Goal: Task Accomplishment & Management: Manage account settings

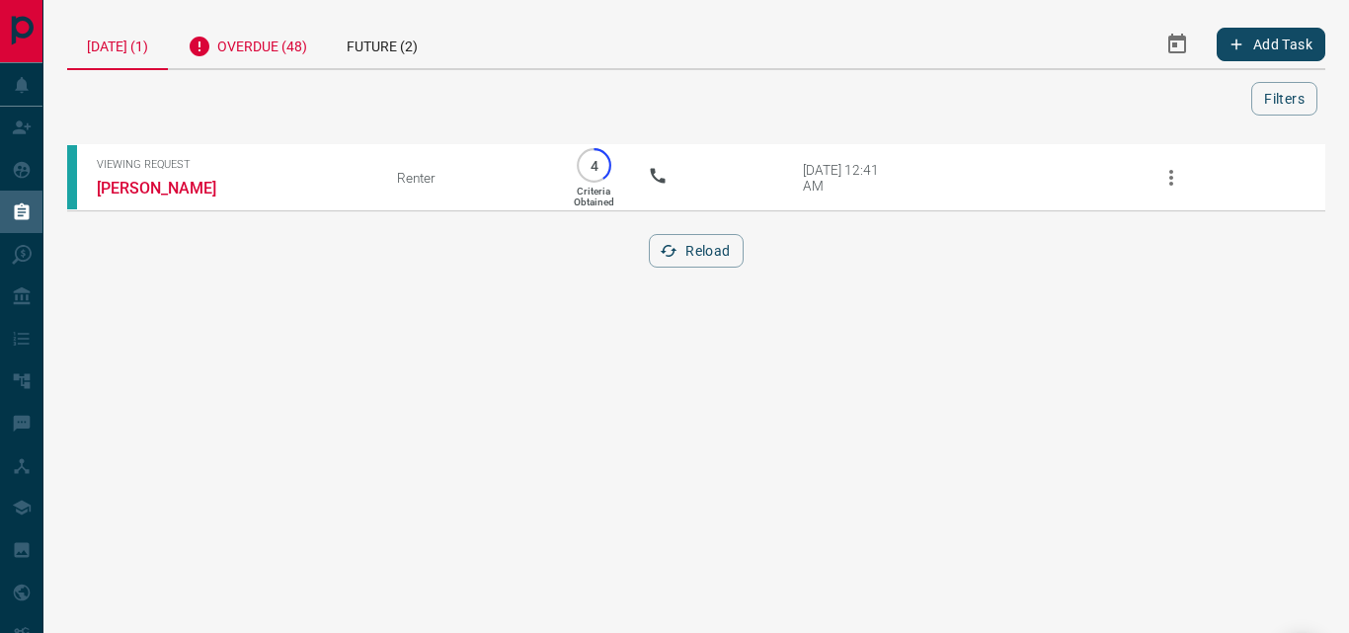
click at [269, 47] on div "Overdue (48)" at bounding box center [247, 44] width 159 height 48
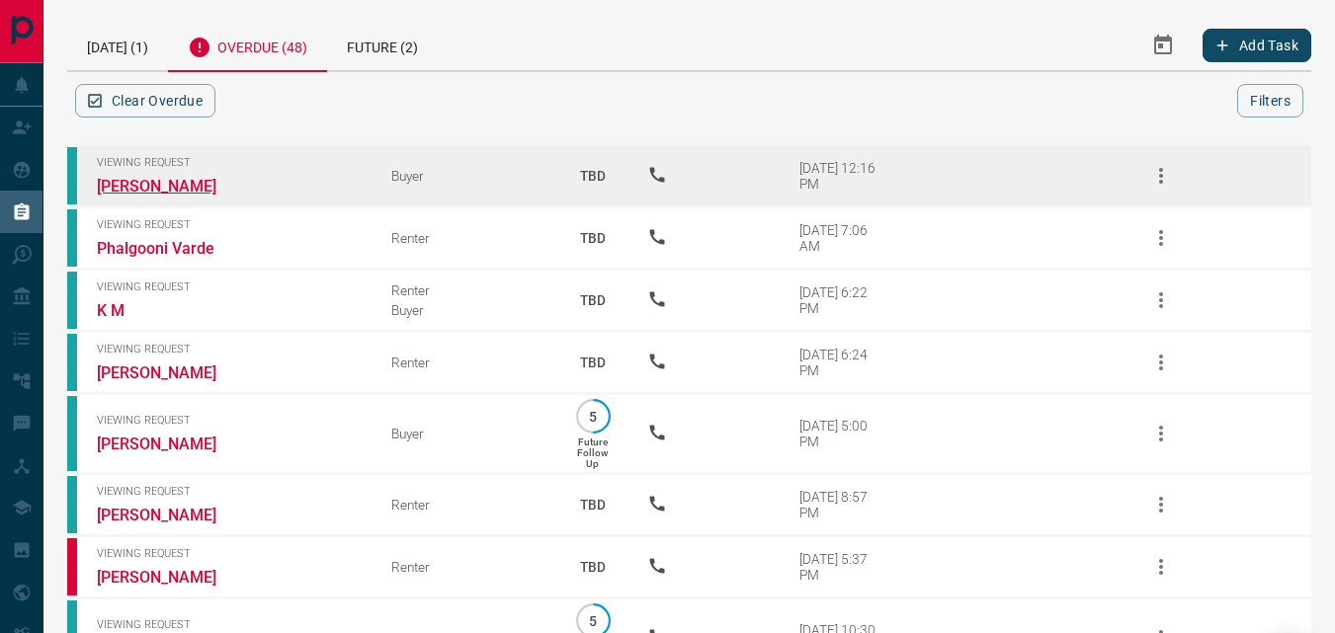
click at [157, 177] on link "[PERSON_NAME]" at bounding box center [171, 186] width 148 height 19
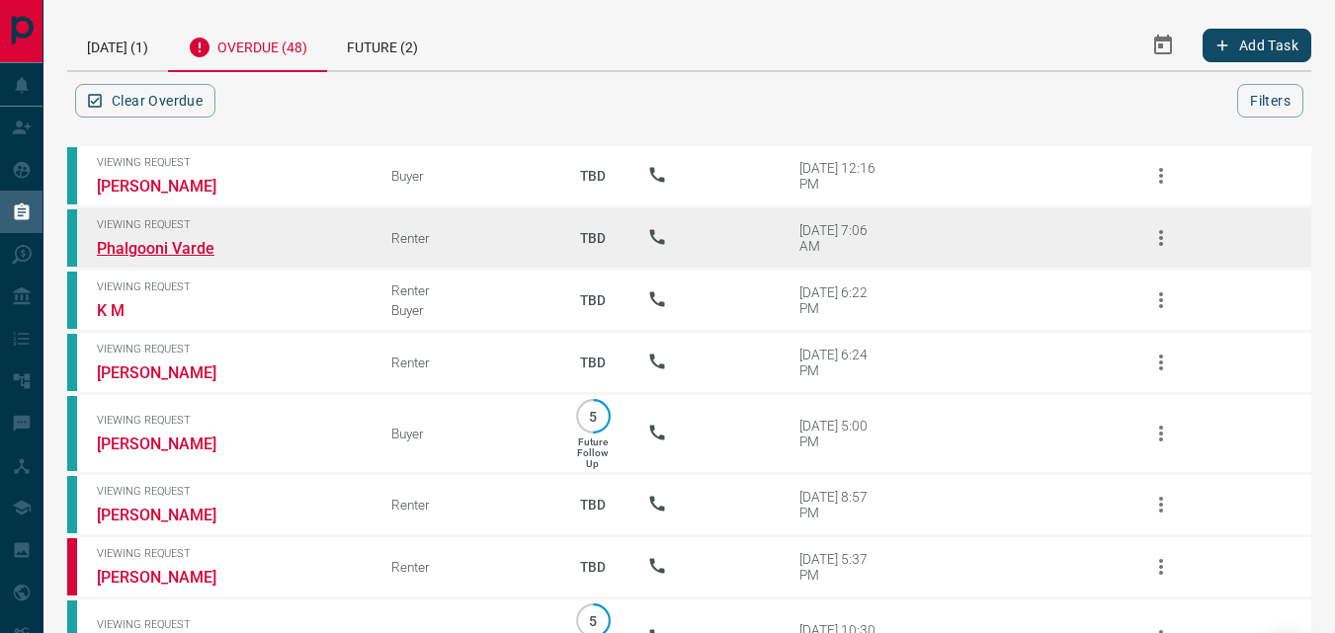
click at [129, 244] on link "Phalgooni Varde" at bounding box center [171, 248] width 148 height 19
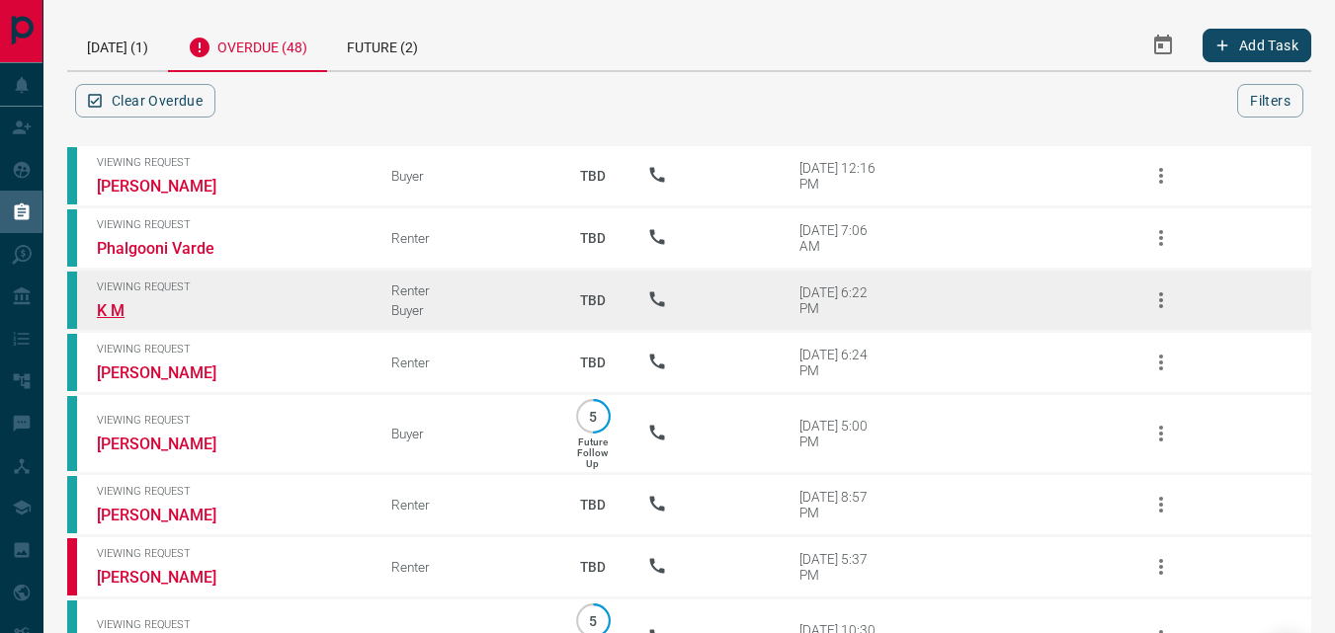
click at [122, 312] on link "K M" at bounding box center [171, 310] width 148 height 19
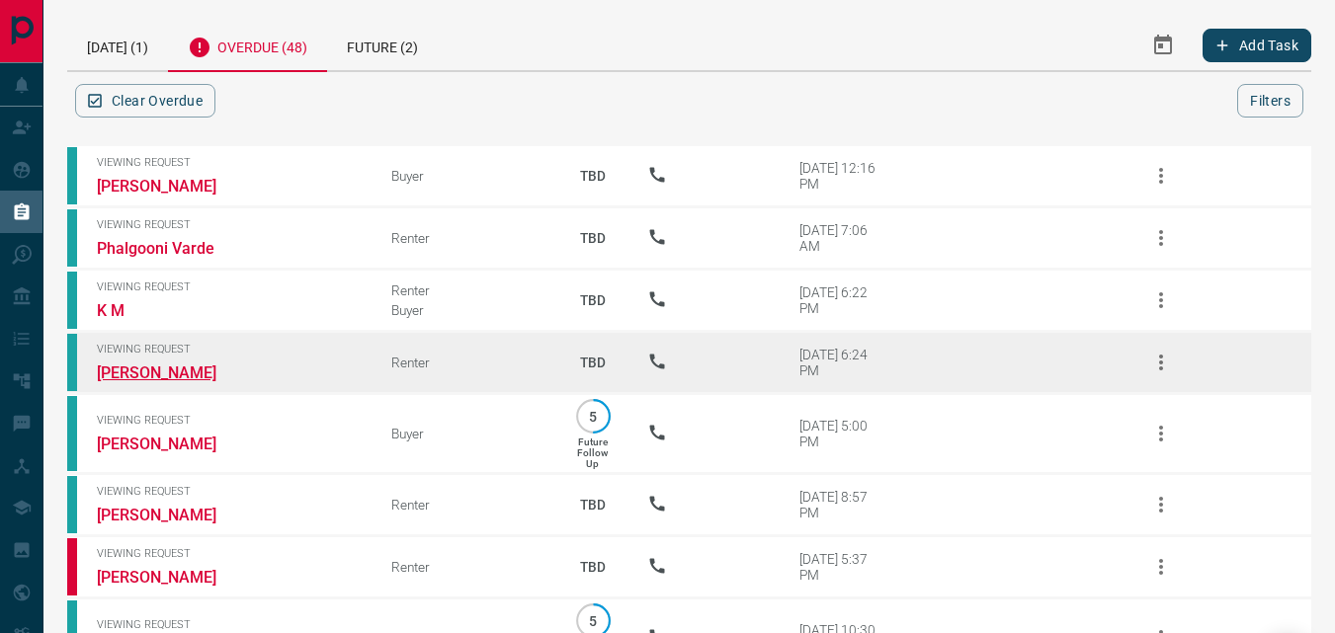
click at [159, 368] on link "[PERSON_NAME]" at bounding box center [171, 373] width 148 height 19
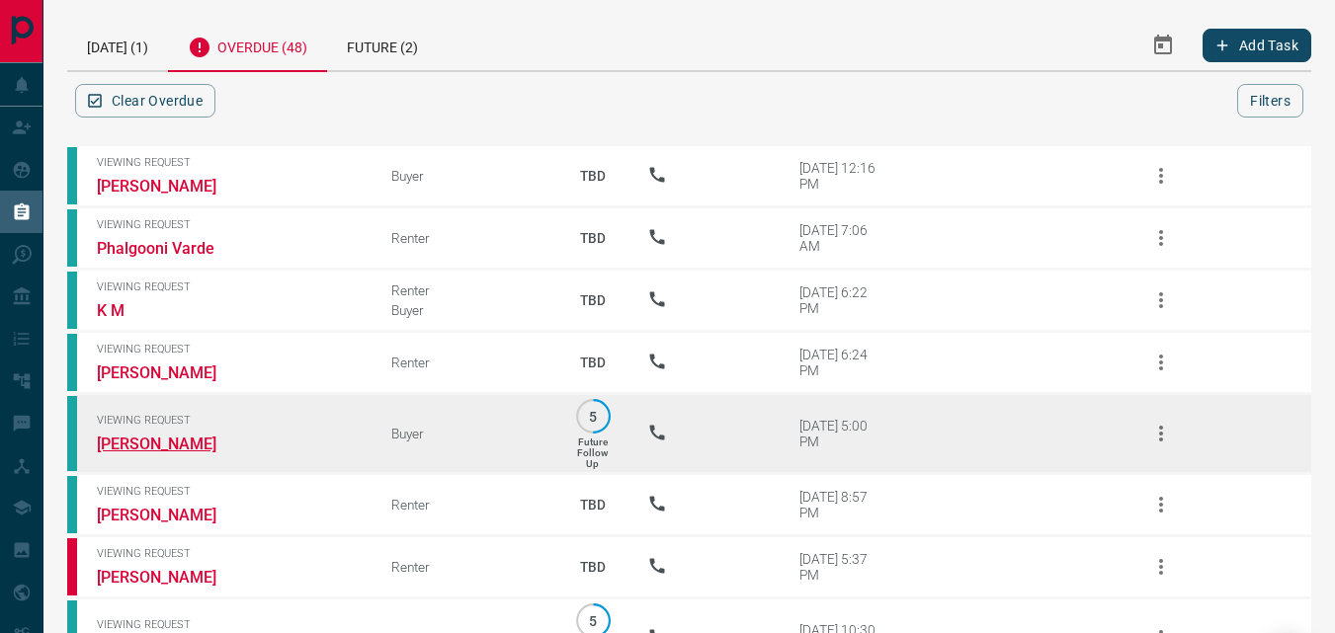
click at [141, 443] on link "[PERSON_NAME]" at bounding box center [171, 444] width 148 height 19
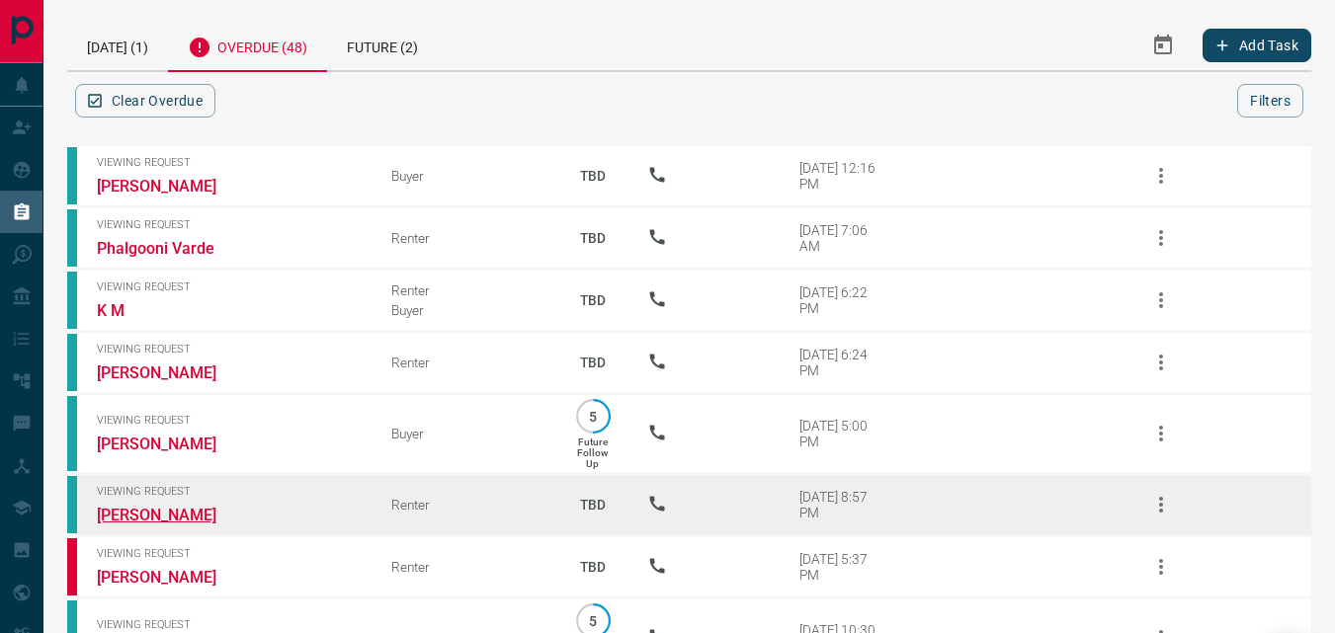
click at [148, 514] on link "[PERSON_NAME]" at bounding box center [171, 515] width 148 height 19
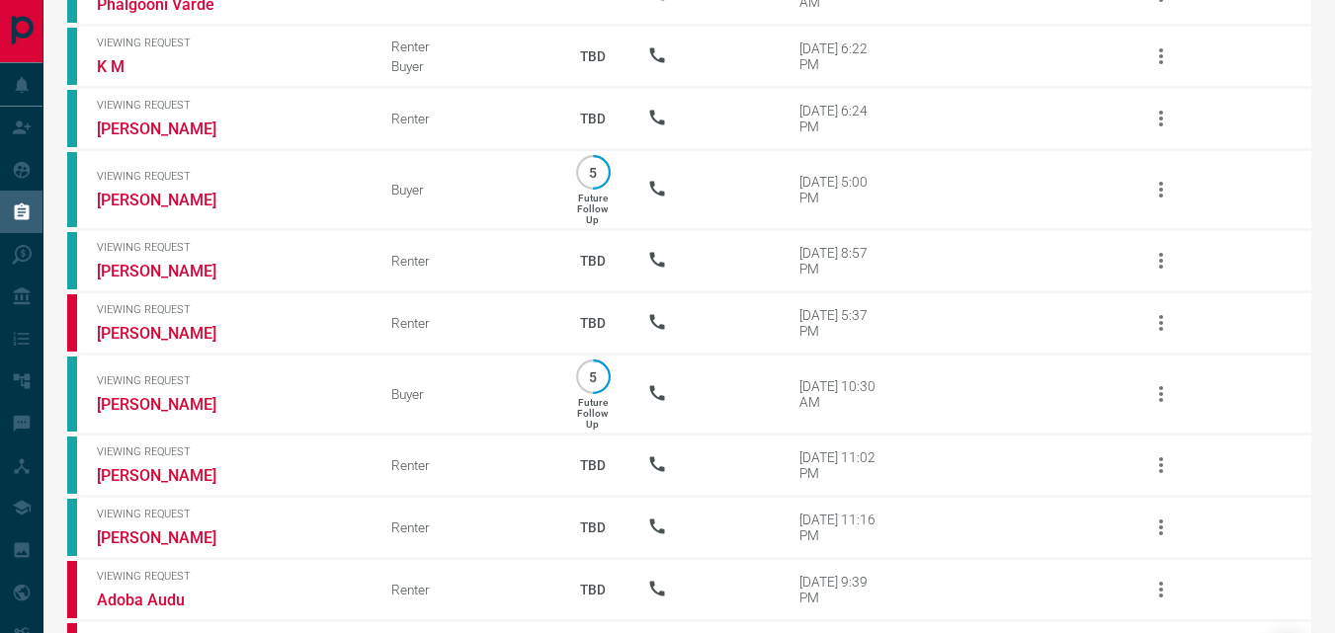
scroll to position [250, 0]
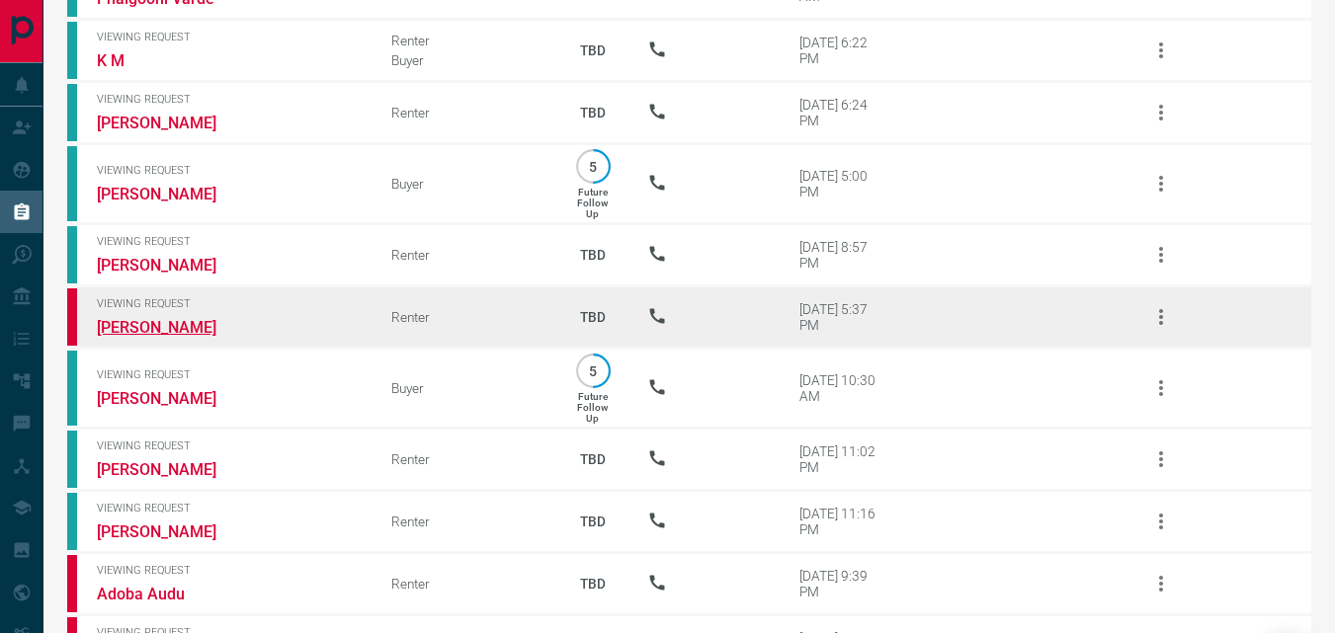
click at [155, 320] on link "[PERSON_NAME]" at bounding box center [171, 327] width 148 height 19
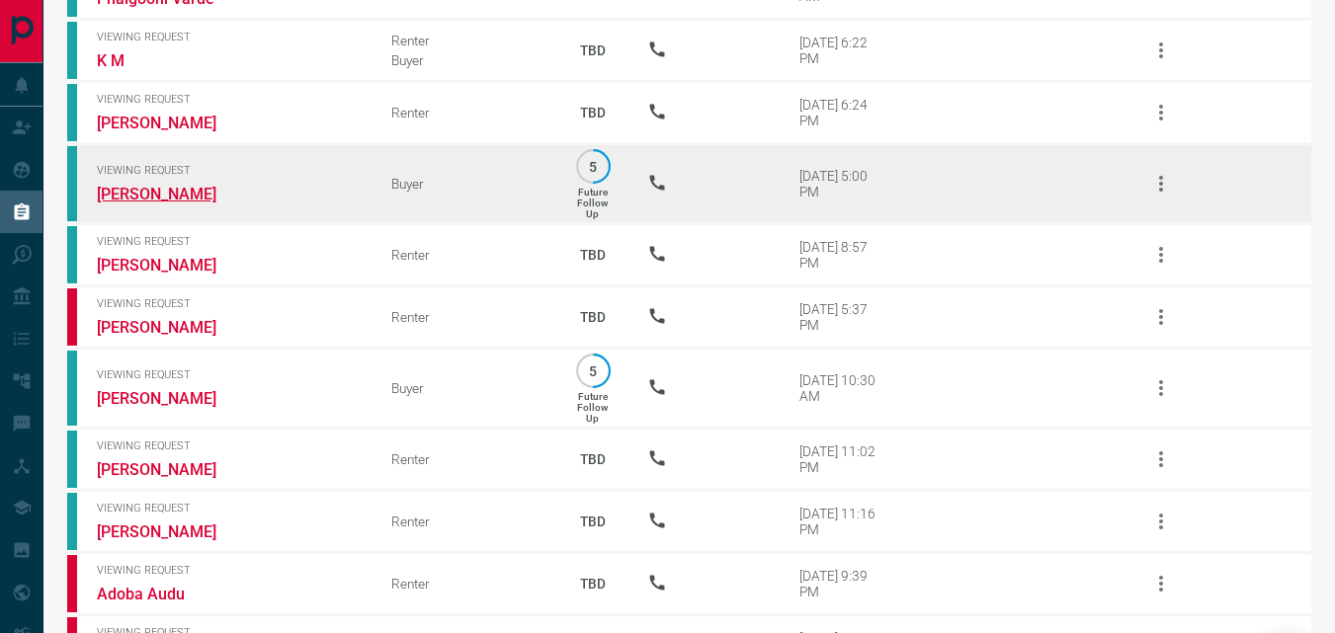
click at [158, 187] on link "[PERSON_NAME]" at bounding box center [171, 194] width 148 height 19
